Goal: Task Accomplishment & Management: Use online tool/utility

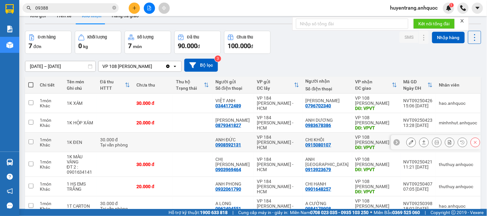
scroll to position [67, 0]
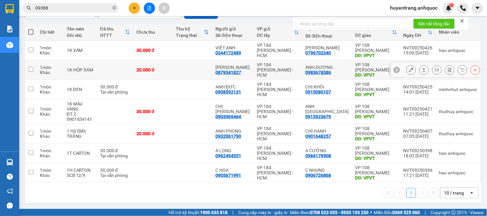
click at [315, 72] on div "0983678386" at bounding box center [319, 72] width 26 height 5
click at [409, 71] on icon at bounding box center [411, 70] width 4 height 4
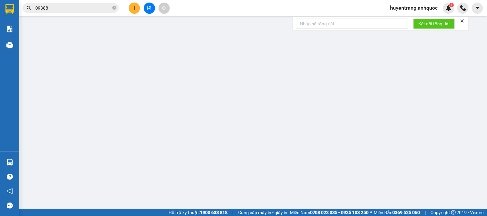
type input "0879341827"
type input "[PERSON_NAME]"
type input "0983678386"
type input "ANH DƯƠNG"
type input "VPVT"
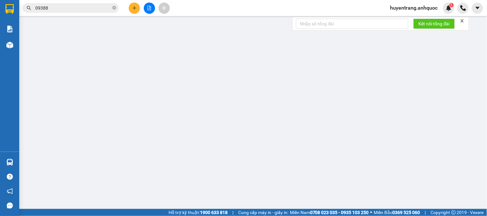
type input "20.000"
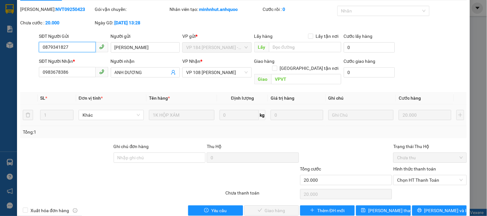
scroll to position [22, 0]
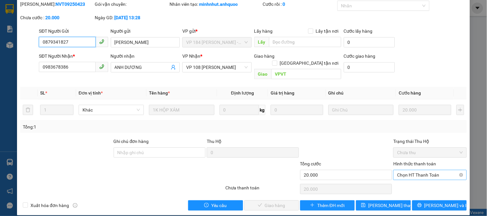
click at [412, 171] on span "Chọn HT Thanh Toán" at bounding box center [429, 175] width 65 height 10
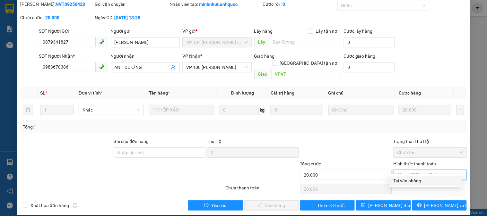
click at [414, 184] on div "Tại văn phòng" at bounding box center [426, 181] width 65 height 7
type input "0"
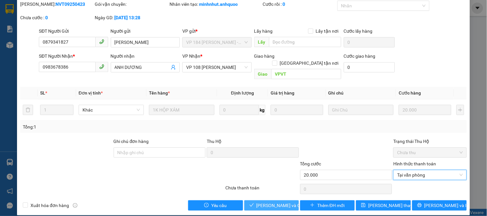
click at [280, 202] on span "[PERSON_NAME] và Giao hàng" at bounding box center [288, 205] width 62 height 7
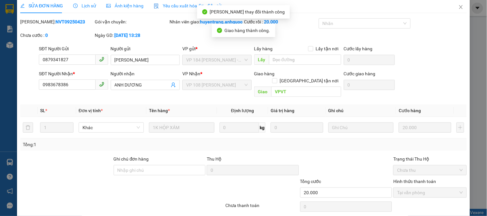
scroll to position [0, 0]
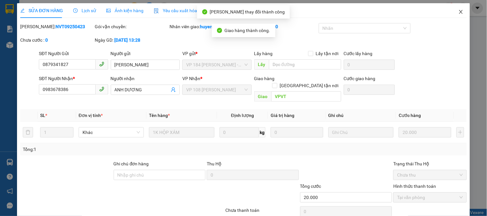
click at [458, 11] on icon "close" at bounding box center [460, 11] width 5 height 5
